Goal: Task Accomplishment & Management: Manage account settings

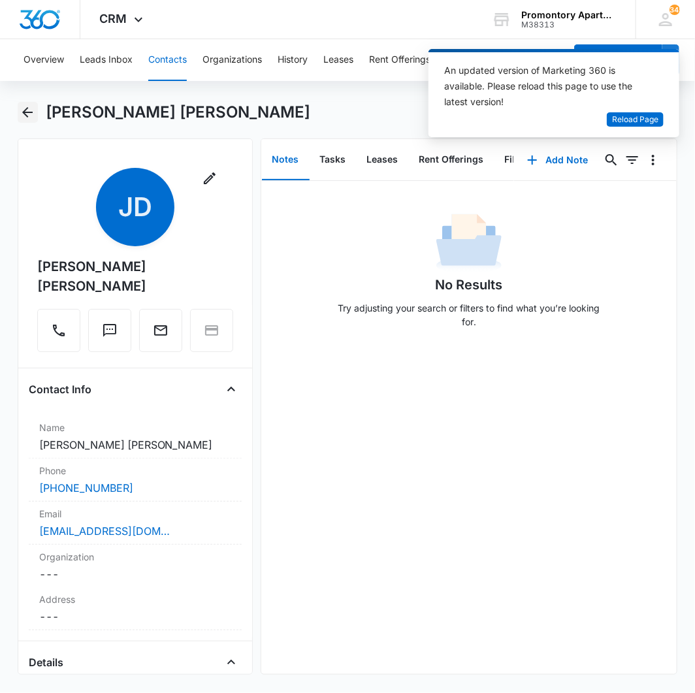
click at [35, 114] on icon "Back" at bounding box center [28, 113] width 16 height 16
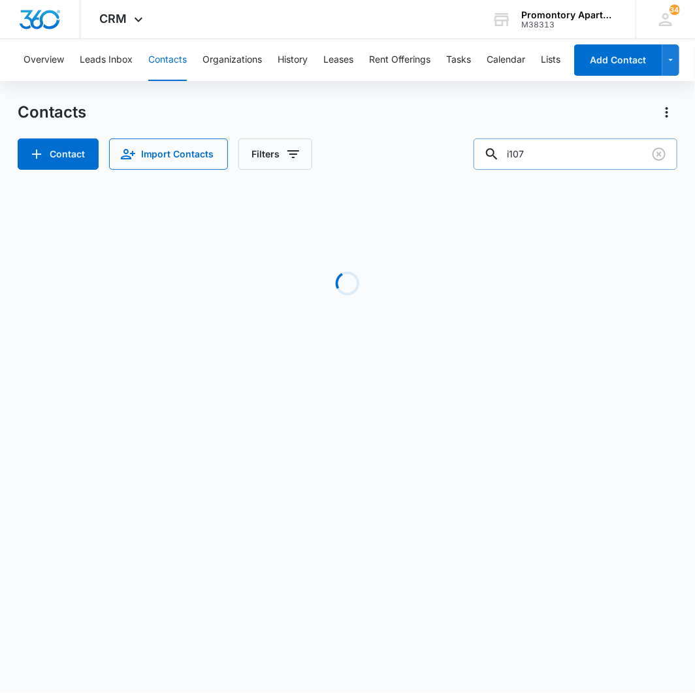
click at [533, 150] on input "i107" at bounding box center [576, 154] width 204 height 31
type input "skyler edwards"
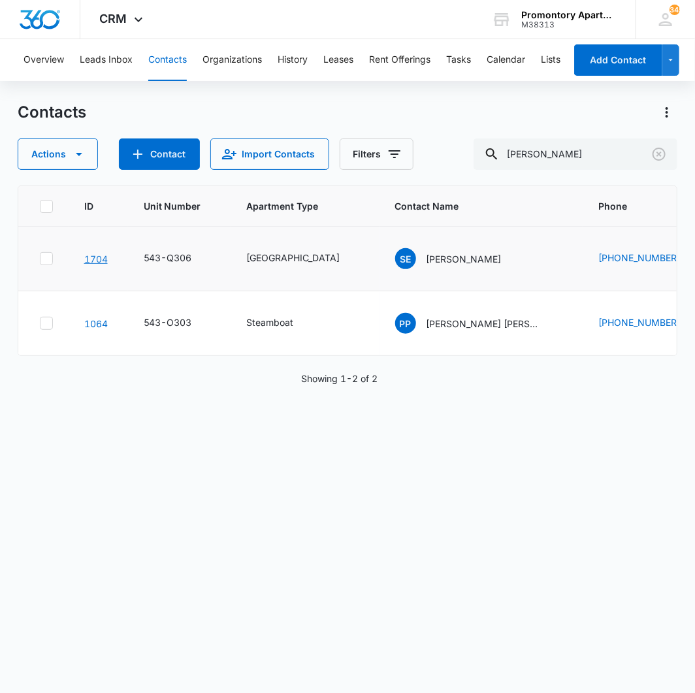
click at [100, 259] on link "1704" at bounding box center [96, 258] width 24 height 11
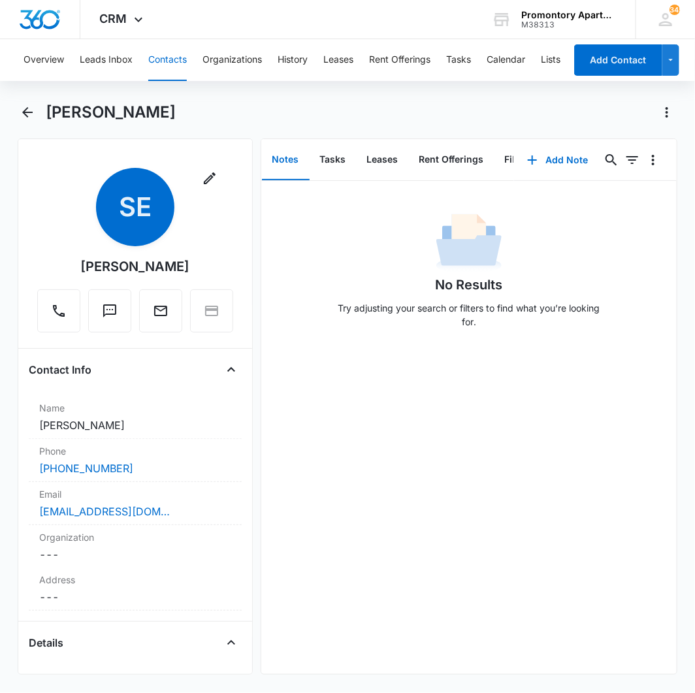
scroll to position [0, 137]
drag, startPoint x: 350, startPoint y: 154, endPoint x: 357, endPoint y: 153, distance: 7.2
click at [350, 154] on button "Rent Offerings" at bounding box center [321, 160] width 86 height 41
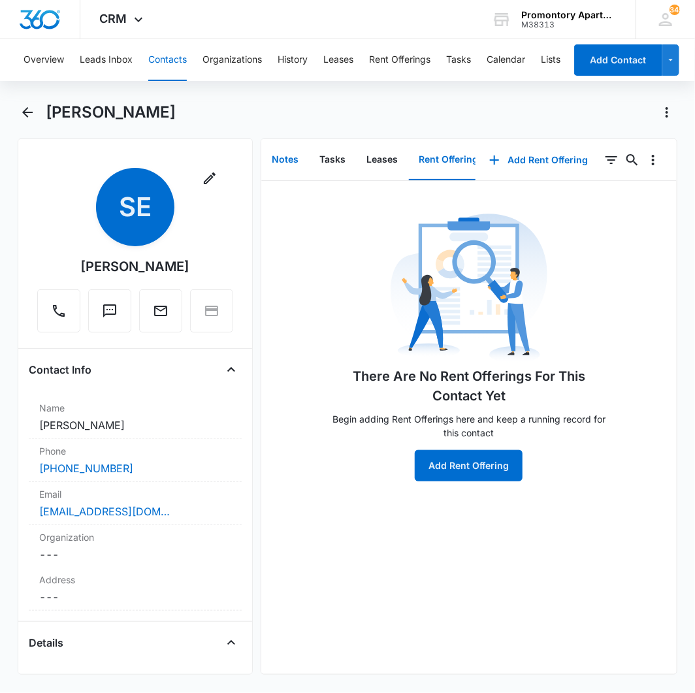
click at [282, 155] on button "Notes" at bounding box center [286, 160] width 48 height 41
